Goal: Task Accomplishment & Management: Manage account settings

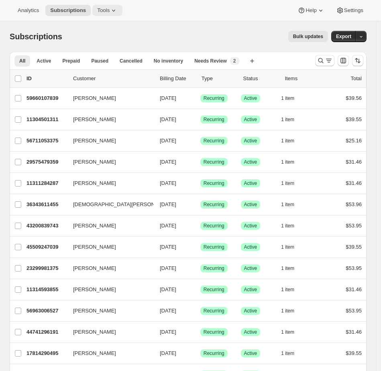
click at [115, 12] on icon at bounding box center [114, 10] width 8 height 8
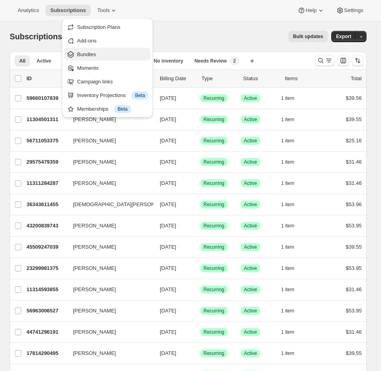
click at [93, 53] on span "Bundles" at bounding box center [86, 54] width 19 height 6
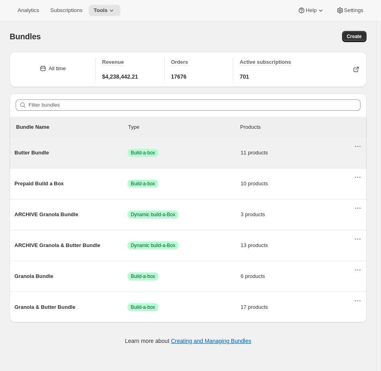
click at [215, 148] on div "Butter Bundle Success Build-a-box 11 products" at bounding box center [183, 152] width 339 height 21
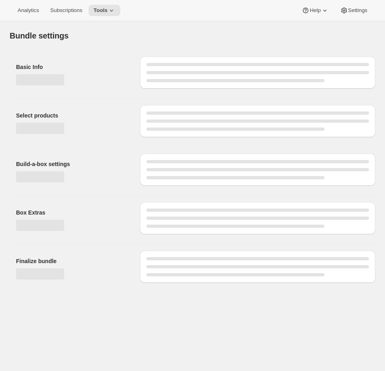
type input "Butter Bundle"
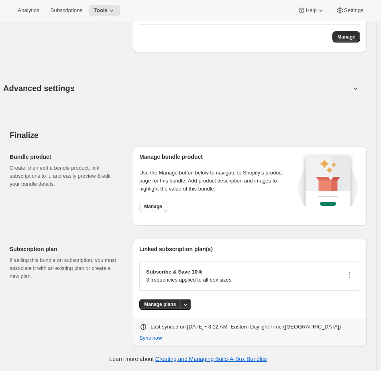
scroll to position [1138, 0]
click at [157, 203] on button "Manage" at bounding box center [153, 206] width 28 height 11
